Goal: Information Seeking & Learning: Learn about a topic

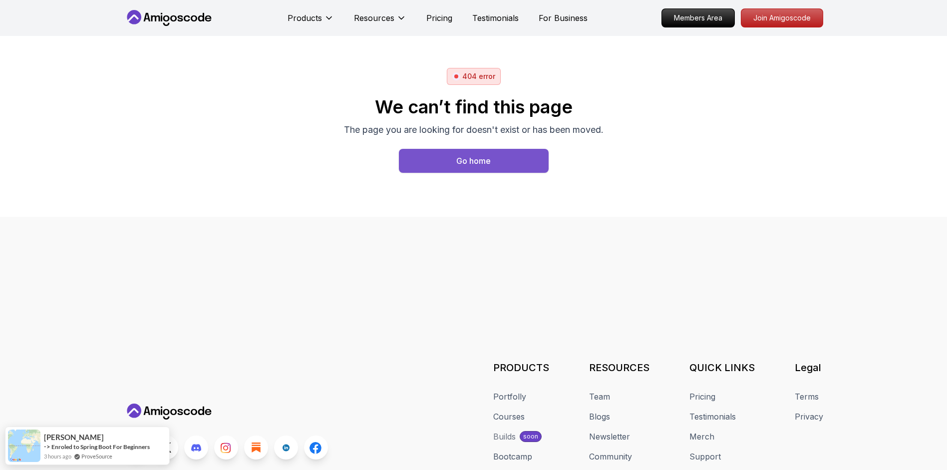
click at [470, 155] on div "Go home" at bounding box center [473, 161] width 34 height 12
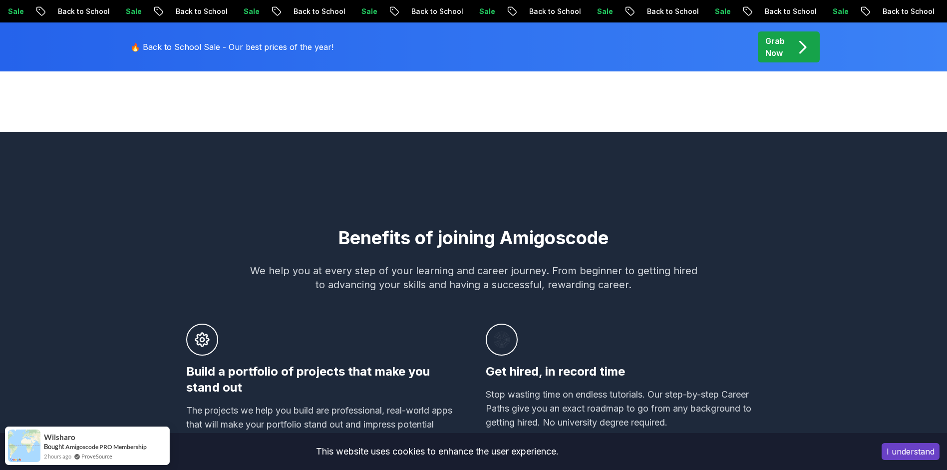
scroll to position [514, 0]
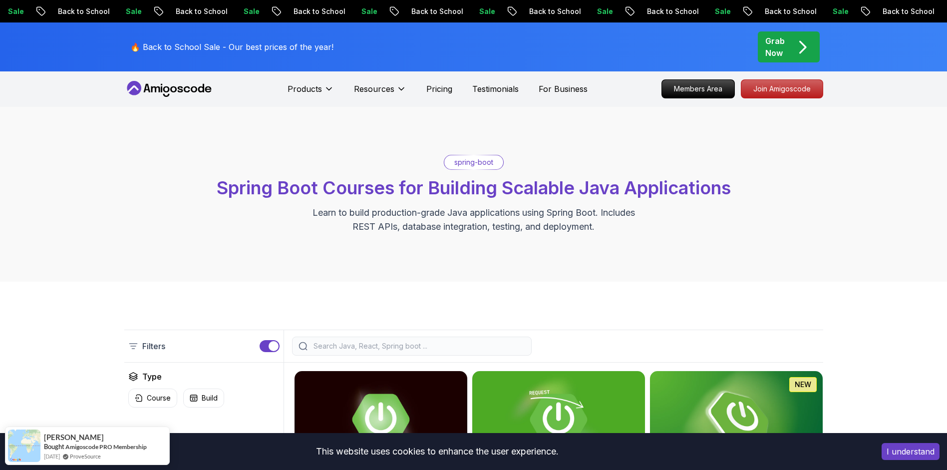
scroll to position [187, 0]
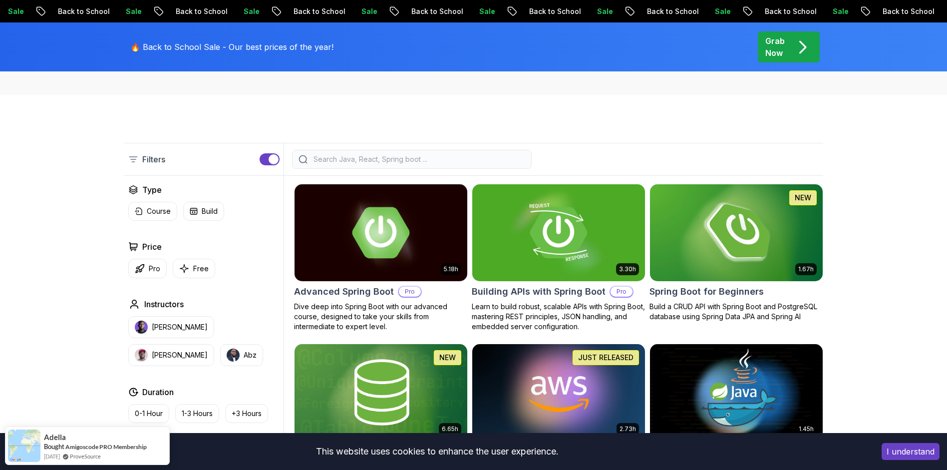
click at [733, 230] on img at bounding box center [736, 232] width 181 height 101
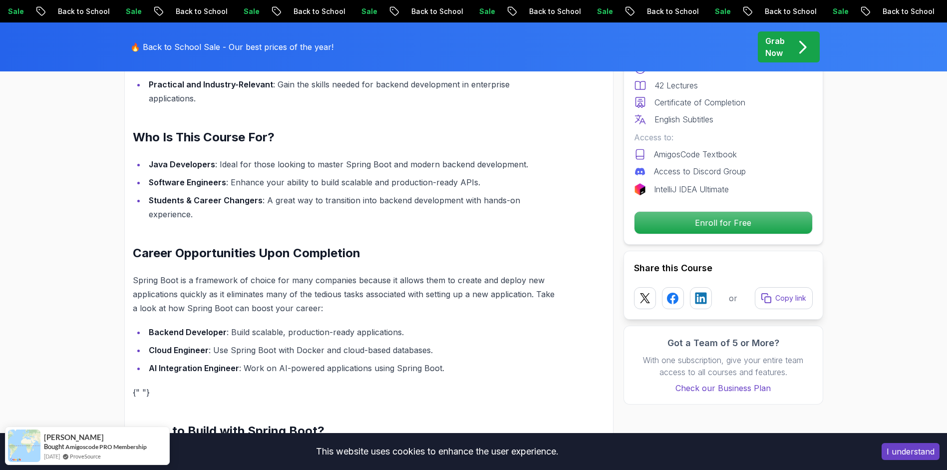
scroll to position [815, 0]
